Goal: Navigation & Orientation: Find specific page/section

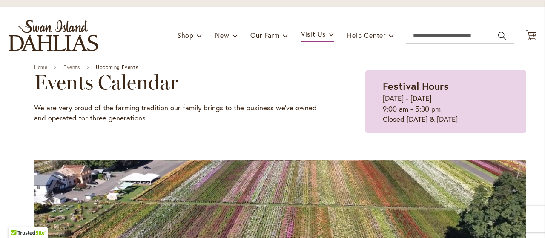
scroll to position [1, 0]
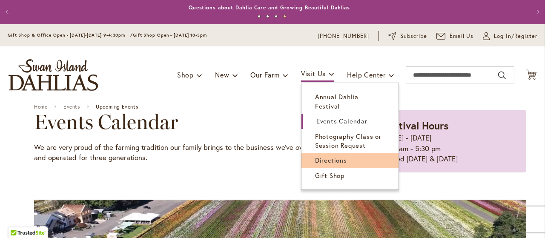
click at [319, 156] on span "Directions" at bounding box center [331, 160] width 32 height 9
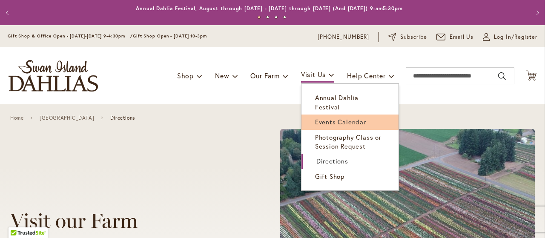
click at [315, 118] on span "Events Calendar" at bounding box center [340, 122] width 51 height 9
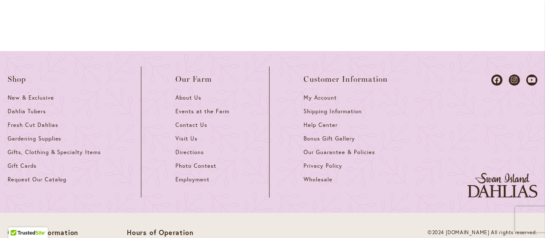
scroll to position [1278, 0]
click at [182, 134] on span "Visit Us" at bounding box center [186, 137] width 22 height 7
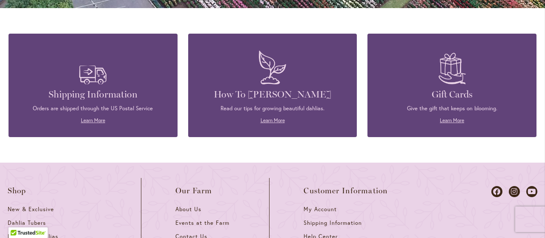
scroll to position [750, 0]
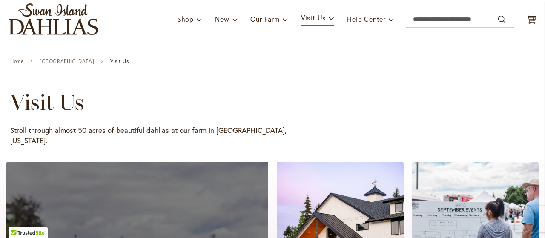
scroll to position [40, 0]
